Goal: Transaction & Acquisition: Download file/media

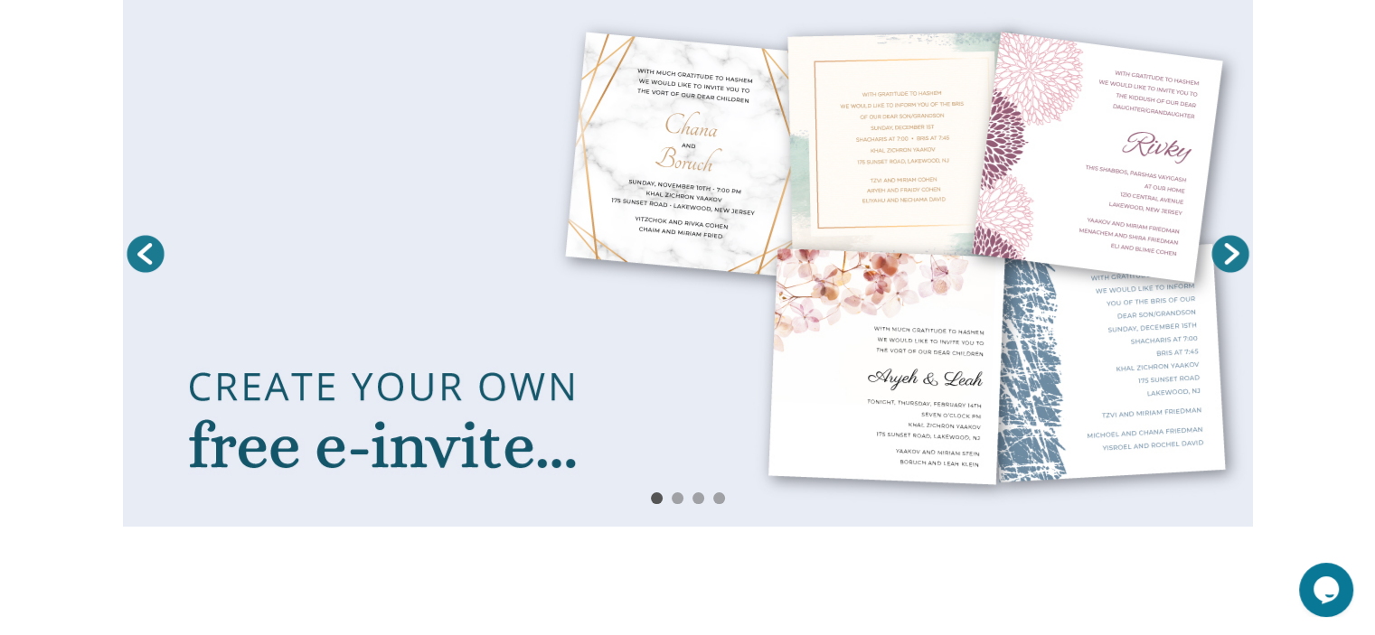
scroll to position [277, 0]
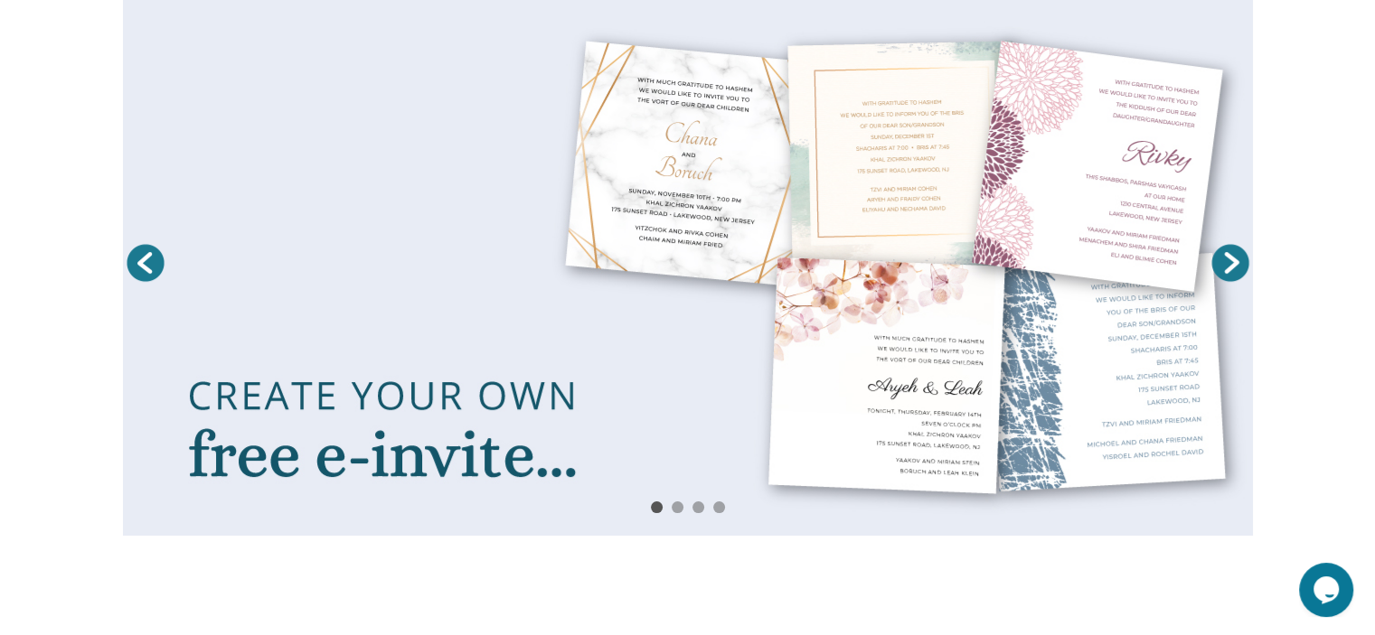
click at [1241, 267] on link "Next" at bounding box center [1230, 262] width 45 height 45
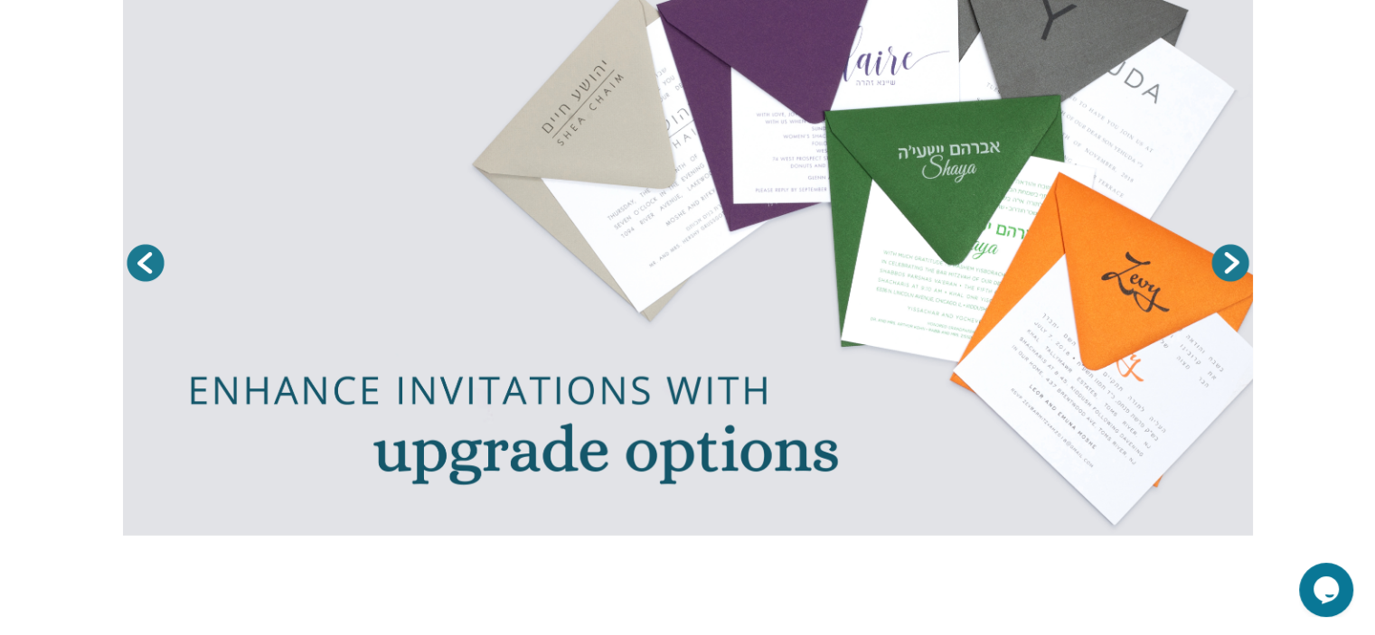
click at [1220, 282] on link "Next" at bounding box center [1230, 262] width 45 height 45
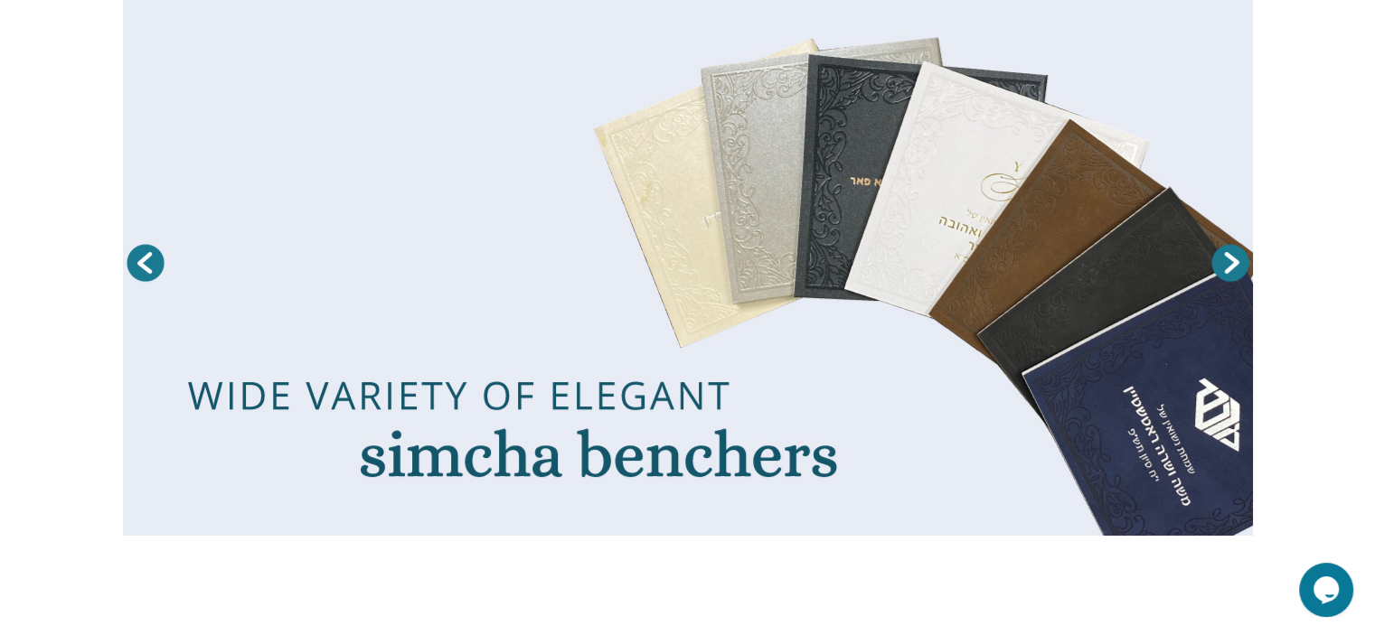
click at [1221, 282] on link "Next" at bounding box center [1230, 262] width 45 height 45
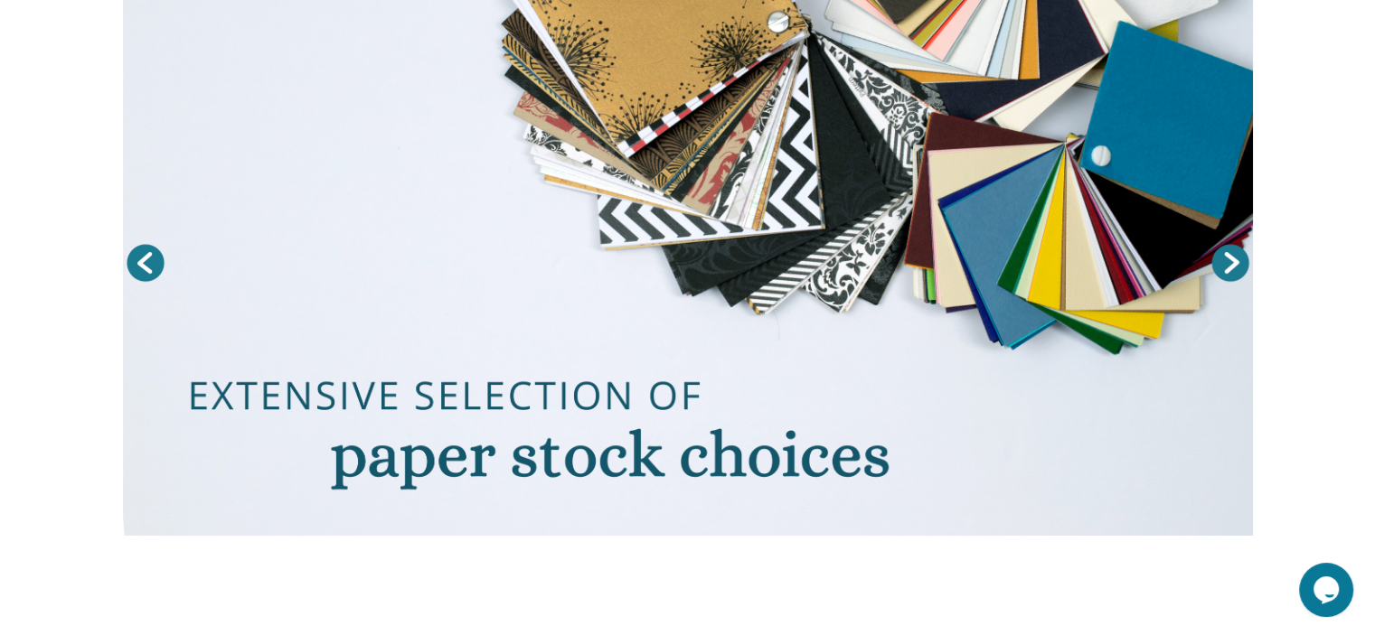
click at [1218, 281] on link "Next" at bounding box center [1230, 262] width 45 height 45
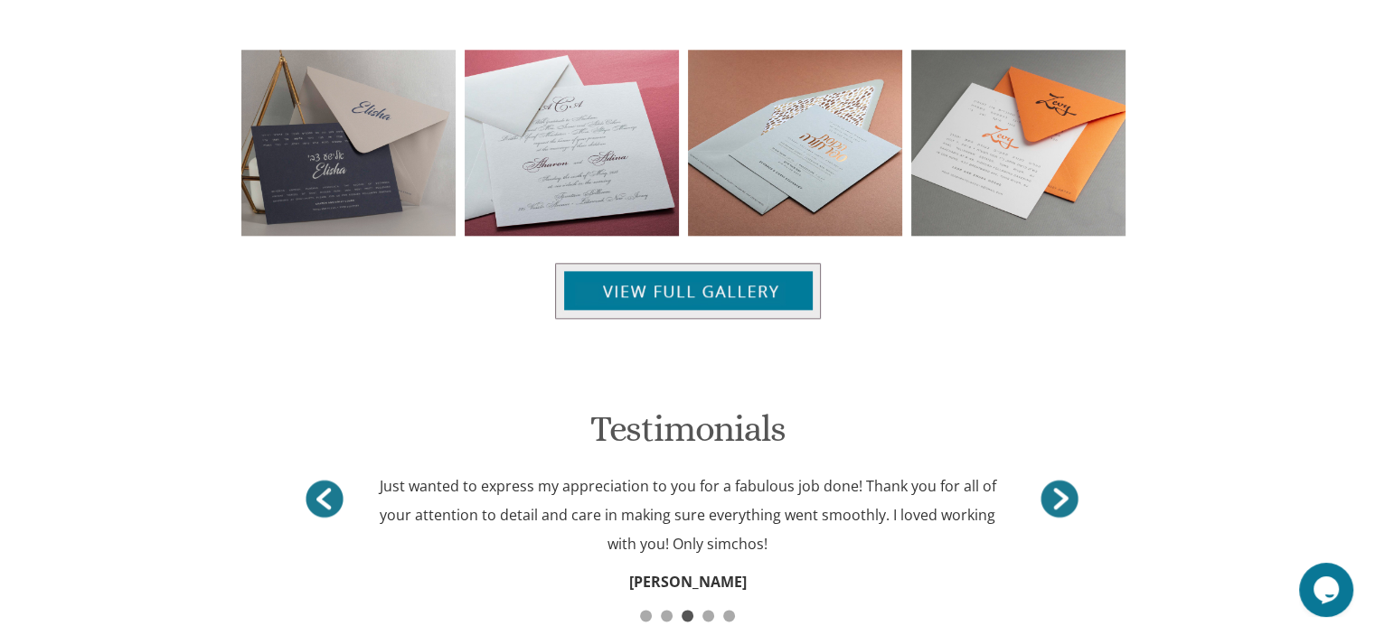
scroll to position [1992, 0]
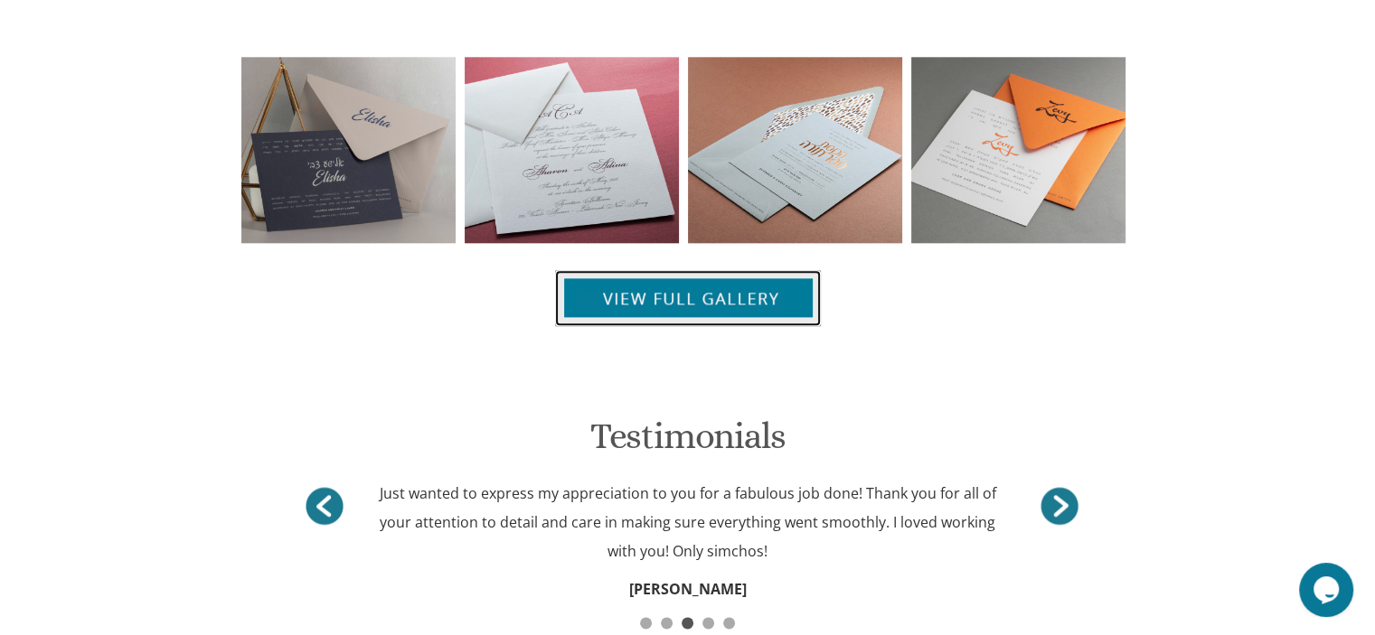
click at [719, 296] on img at bounding box center [688, 298] width 266 height 56
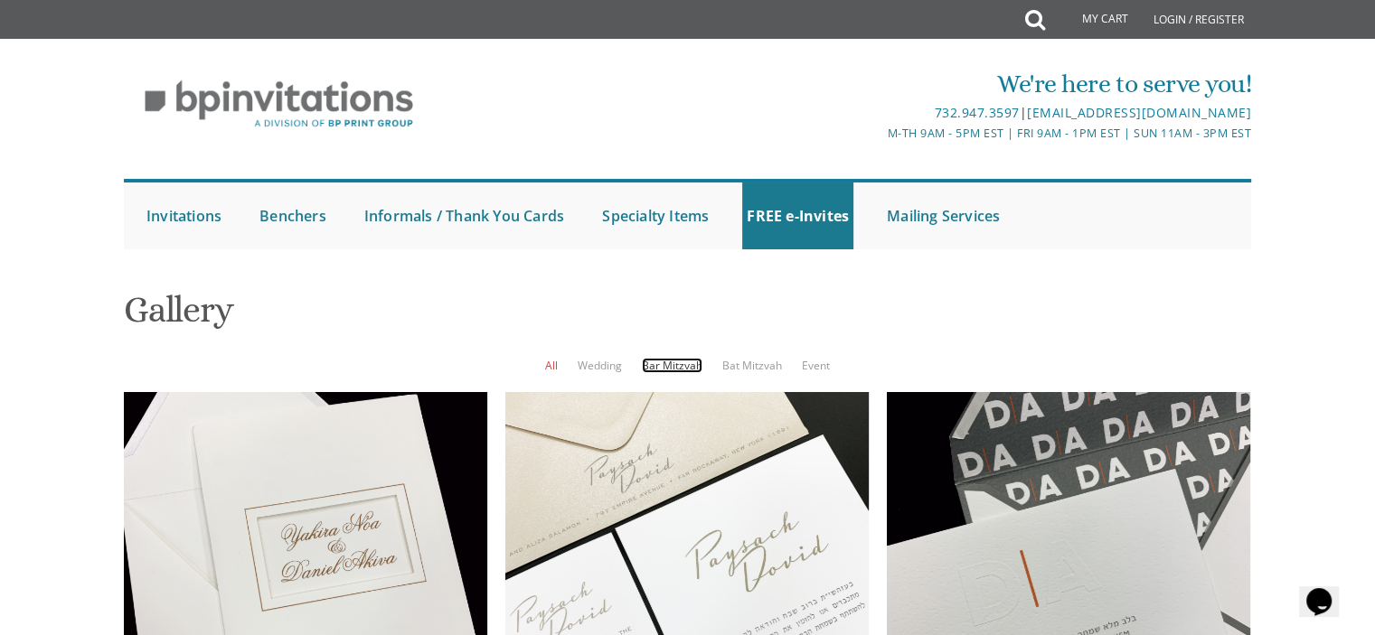
click at [681, 372] on link "Bar Mitzvah" at bounding box center [672, 365] width 61 height 15
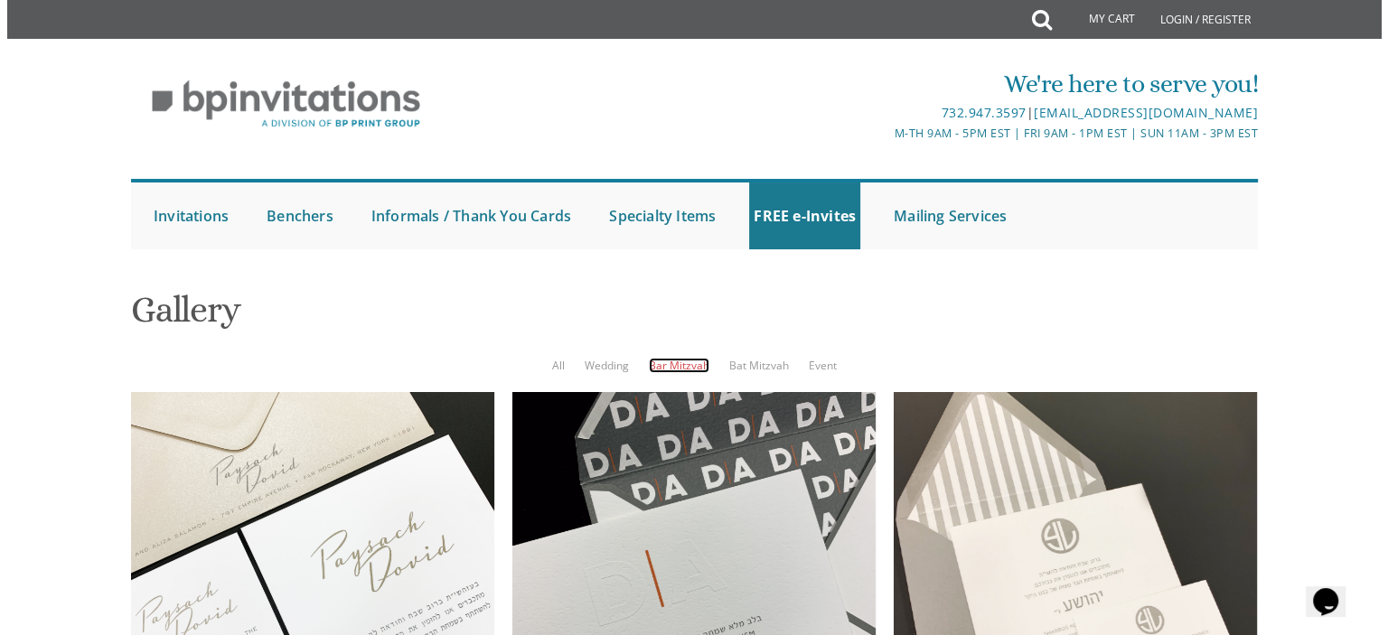
scroll to position [389, 0]
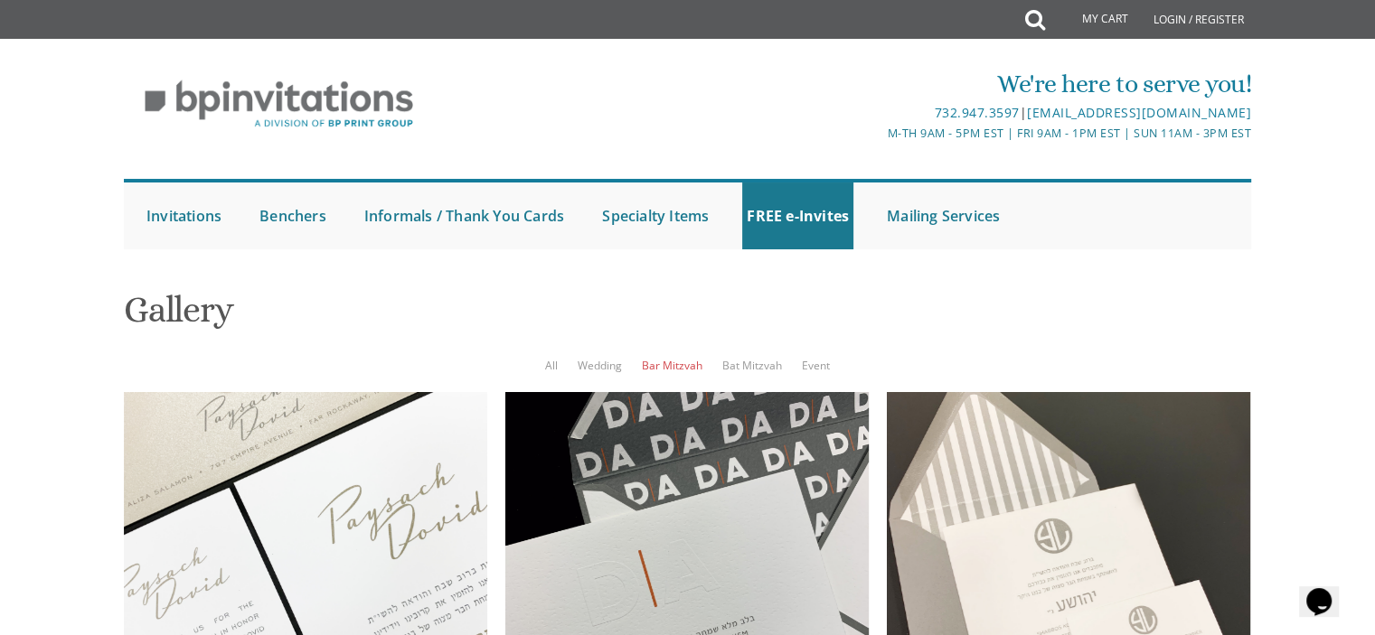
click at [0, 0] on div at bounding box center [0, 0] width 0 height 0
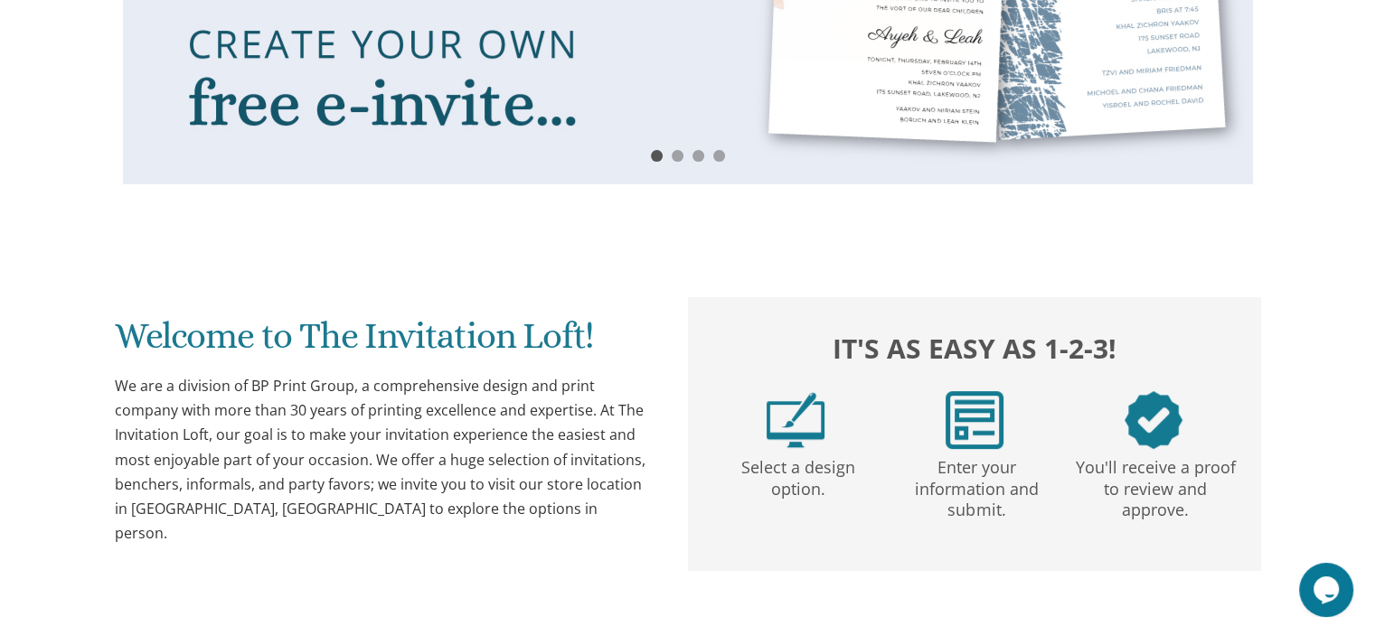
scroll to position [666, 0]
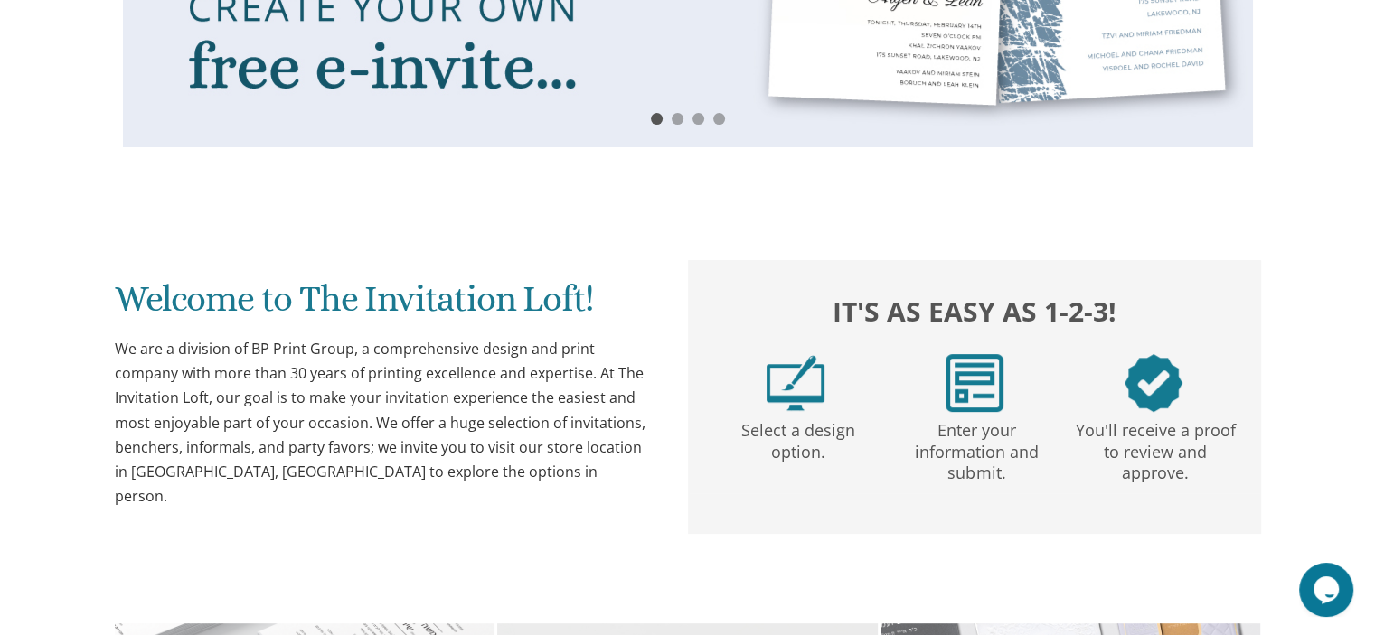
click at [794, 375] on img at bounding box center [795, 383] width 58 height 58
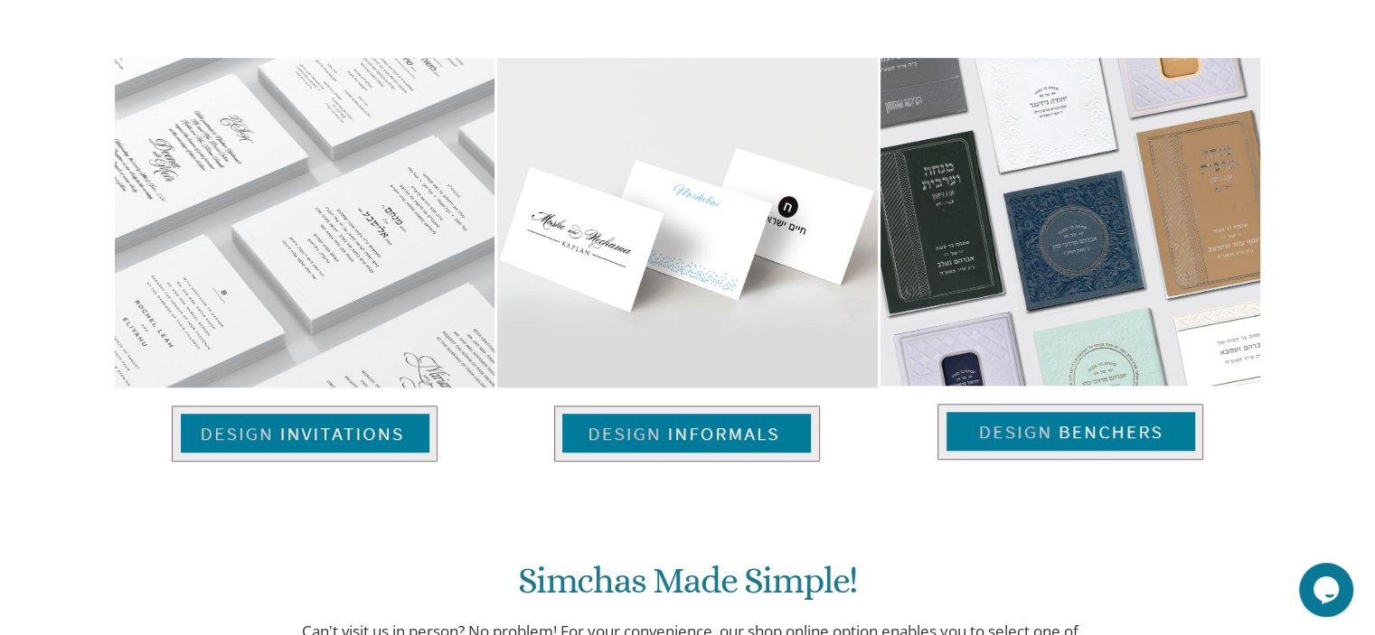
scroll to position [1262, 0]
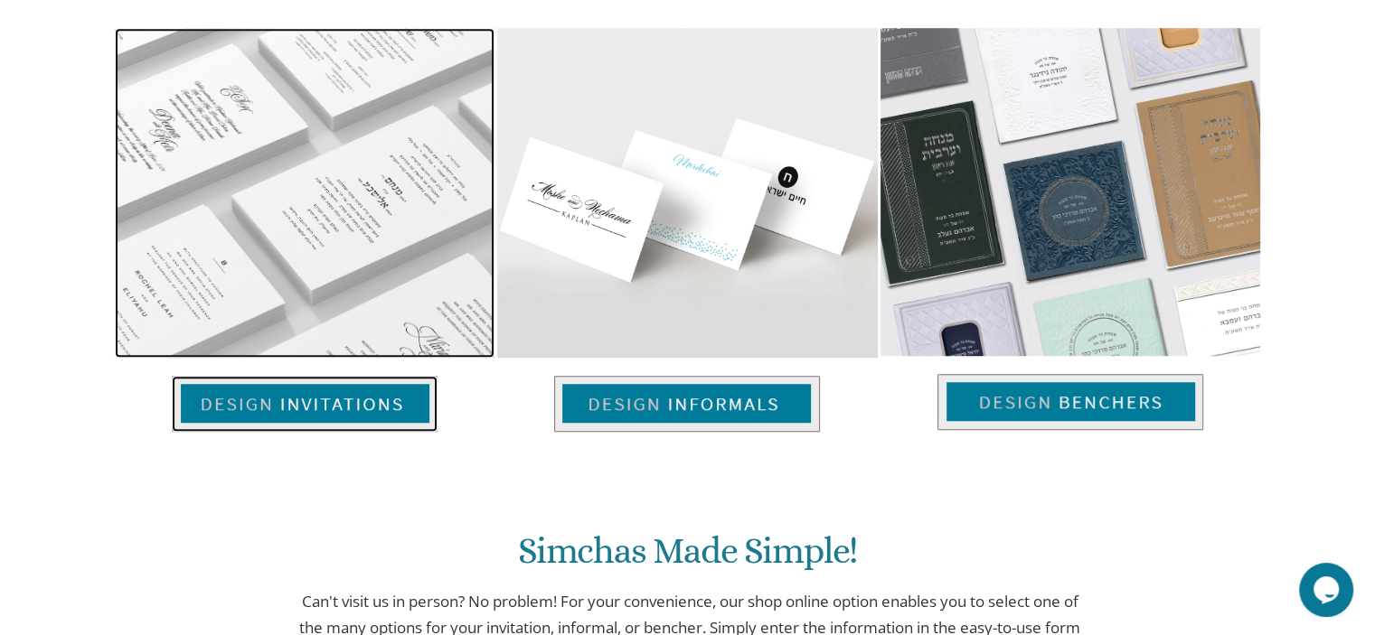
click at [296, 406] on img at bounding box center [305, 404] width 266 height 56
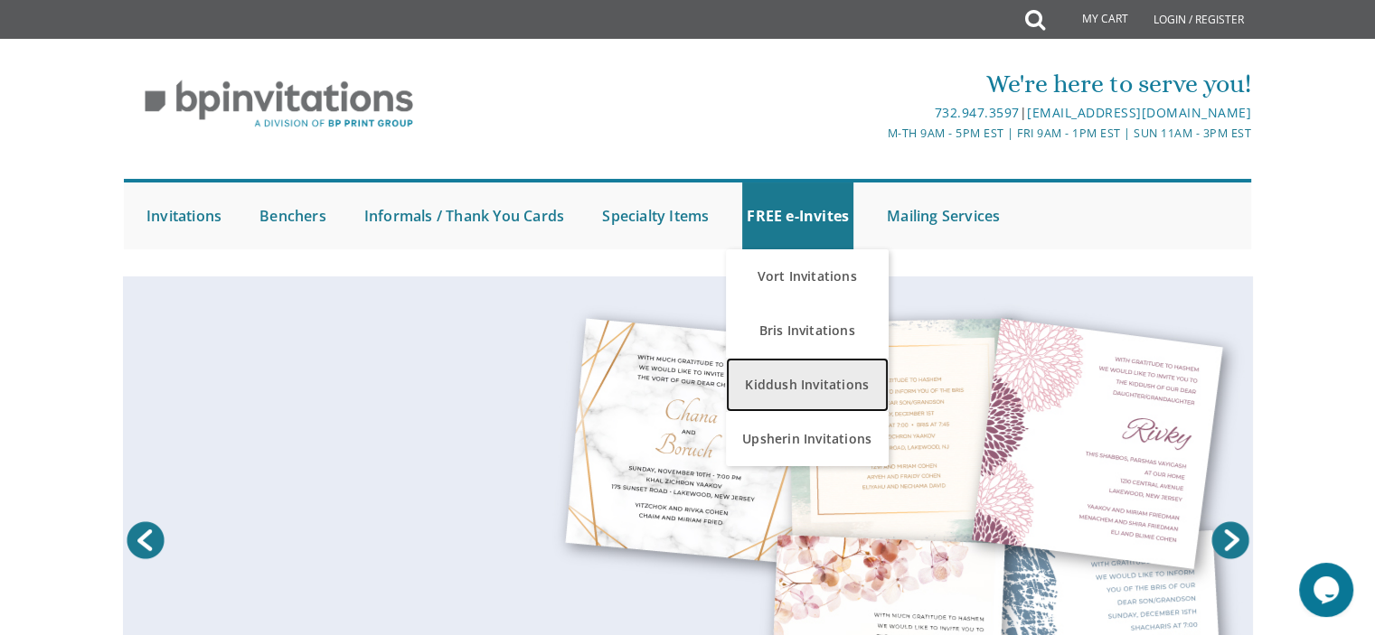
click at [806, 395] on link "Kiddush Invitations" at bounding box center [807, 385] width 163 height 54
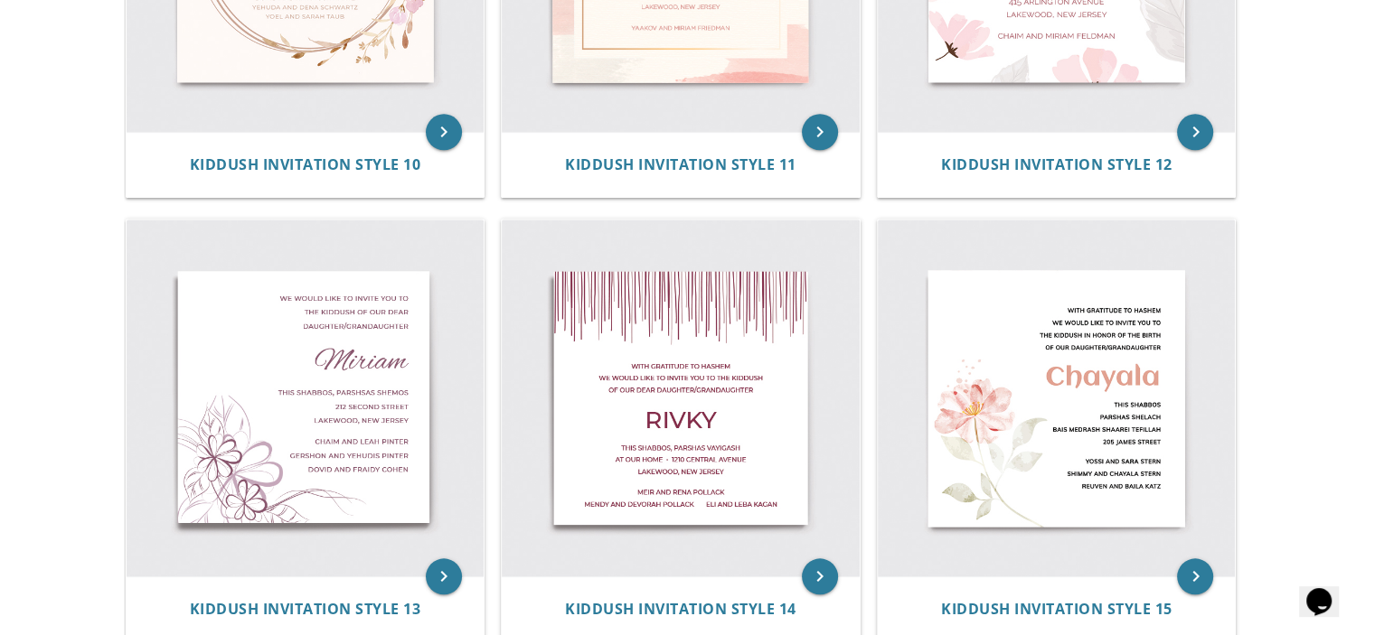
scroll to position [1952, 0]
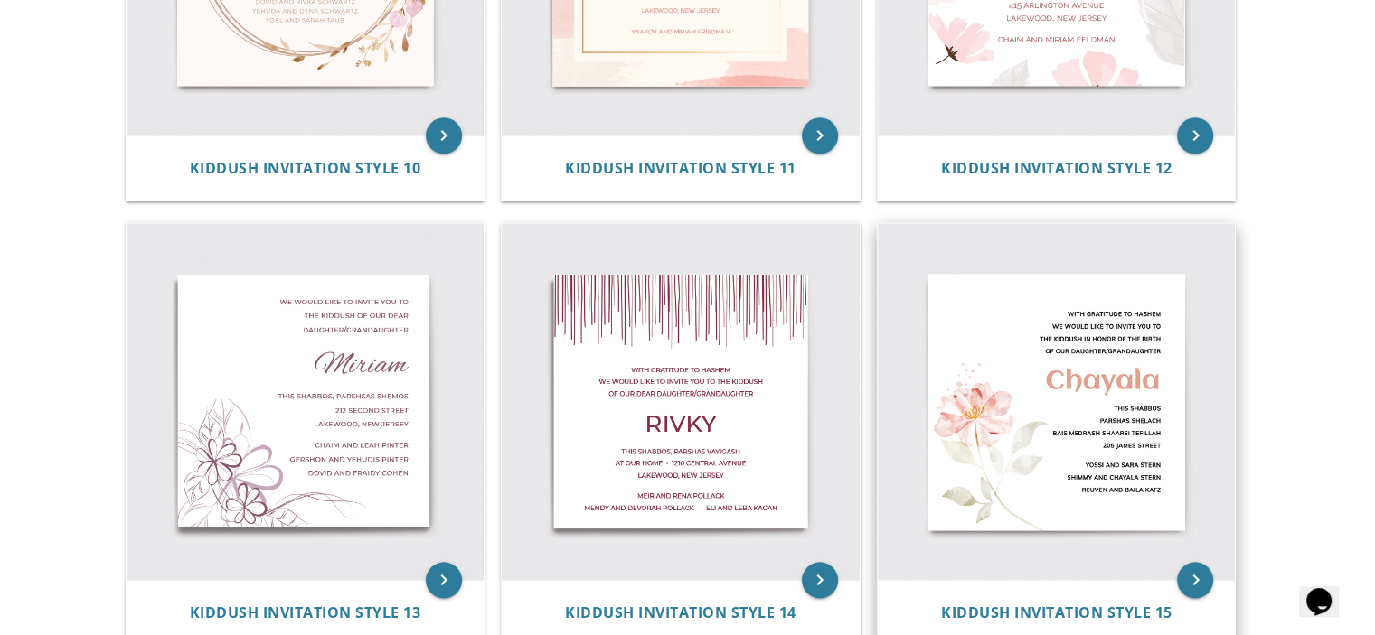
click at [1124, 399] on img at bounding box center [1057, 402] width 358 height 358
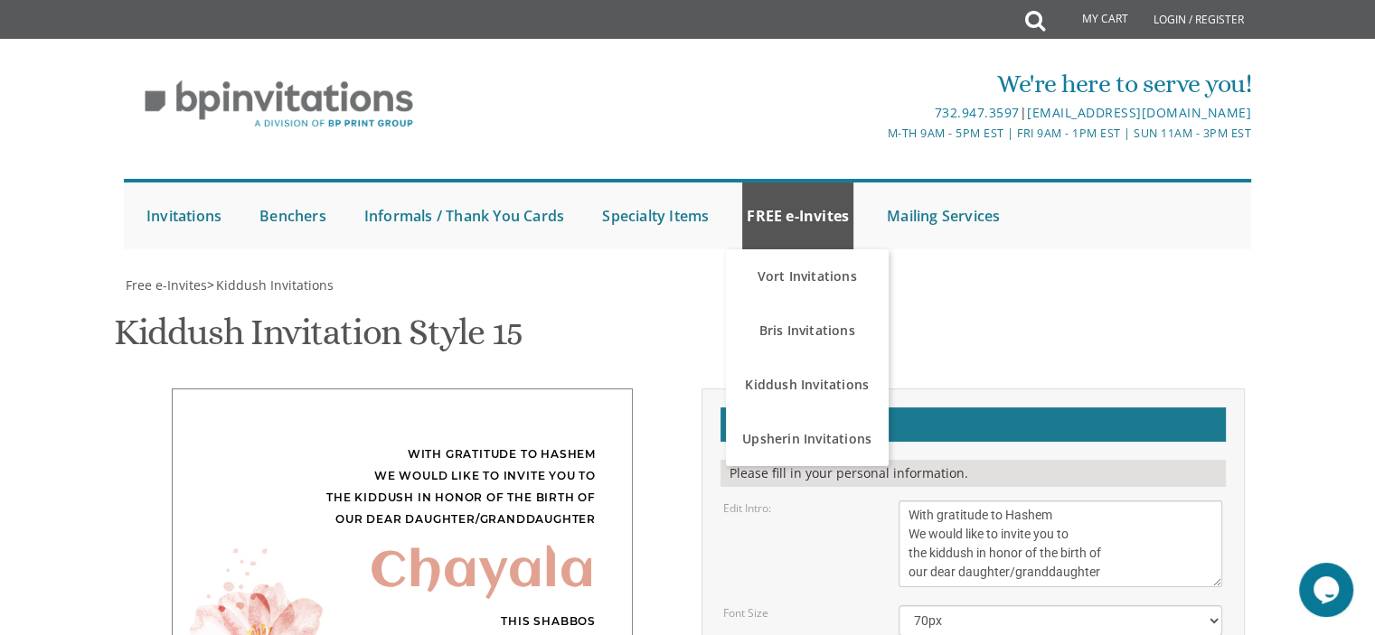
scroll to position [80, 0]
